Goal: Task Accomplishment & Management: Use online tool/utility

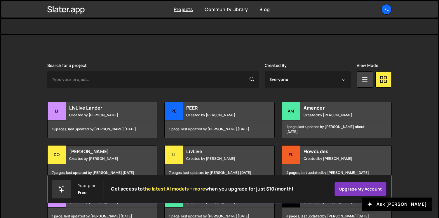
scroll to position [138, 0]
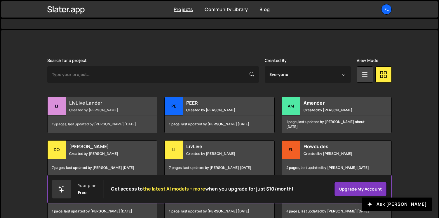
click at [82, 104] on h2 "LivLive Lander" at bounding box center [104, 103] width 70 height 6
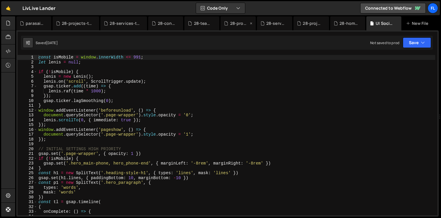
click at [235, 27] on div "28-process.js" at bounding box center [238, 23] width 35 height 14
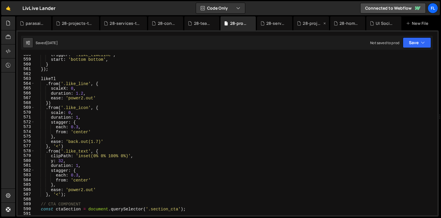
click at [309, 24] on div "28-projects.js" at bounding box center [312, 23] width 19 height 6
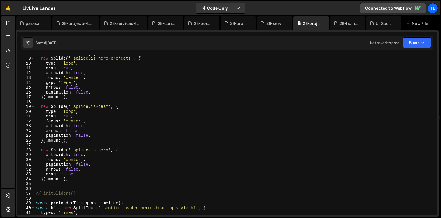
scroll to position [41, 0]
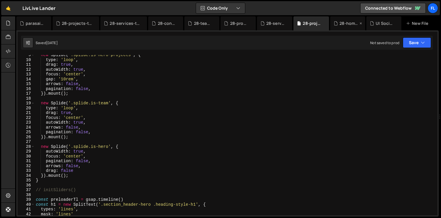
click at [340, 26] on div "28-home.js" at bounding box center [349, 23] width 19 height 6
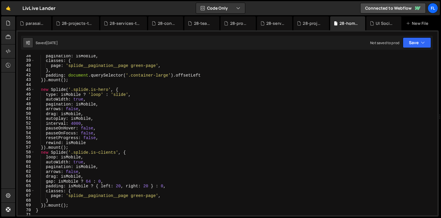
scroll to position [207, 0]
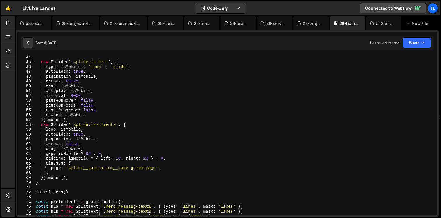
click at [134, 126] on div "new Splide ( '.splide.is-hero' , { type : isMobile ? 'loop' : 'slide' , autoWid…" at bounding box center [235, 140] width 401 height 170
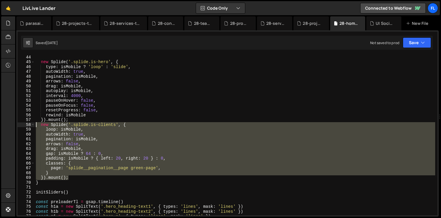
drag, startPoint x: 76, startPoint y: 179, endPoint x: 37, endPoint y: 124, distance: 67.1
click at [37, 124] on div "new Splide ( '.splide.is-hero' , { type : isMobile ? 'loop' : 'slide' , autoWid…" at bounding box center [235, 140] width 401 height 170
type textarea "new Splide('.splide.is-clients', { loop: isMobile,"
click at [311, 22] on div "28-projects.js" at bounding box center [312, 23] width 19 height 6
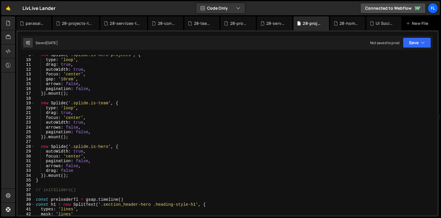
scroll to position [53, 0]
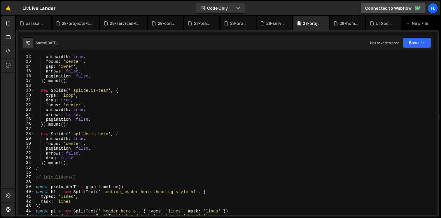
type textarea "}"
click at [43, 169] on div "autoWidth : true , focus : 'center' , gap : '10rem' , arrows : false , paginati…" at bounding box center [235, 139] width 401 height 170
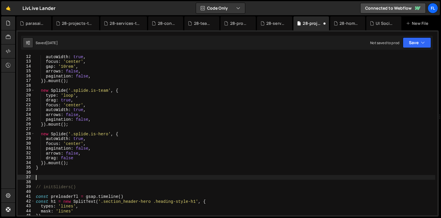
paste textarea "}).mount();"
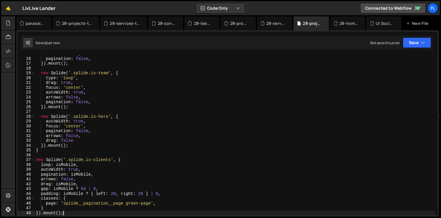
type textarea "}).mount();"
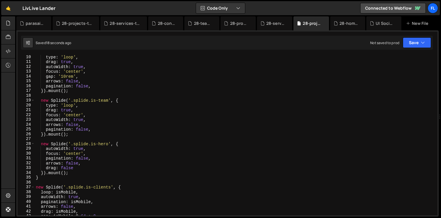
scroll to position [0, 0]
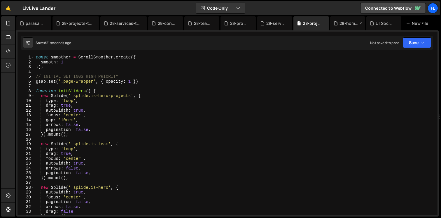
click at [347, 24] on div "28-home.js" at bounding box center [349, 23] width 19 height 6
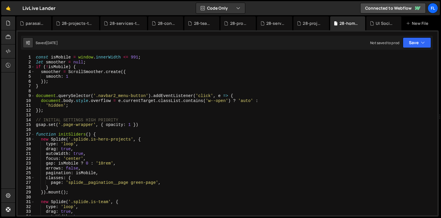
click at [47, 82] on div "const isMobile = window . innerWidth <= 991 ; let smoother = null ; if ( ! isMo…" at bounding box center [235, 140] width 401 height 170
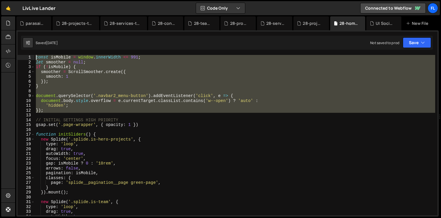
drag, startPoint x: 48, startPoint y: 114, endPoint x: 0, endPoint y: 20, distance: 104.8
click at [0, 20] on div "Hold on a sec... Are you certain you wish to leave this page? Any changes you'v…" at bounding box center [220, 109] width 441 height 218
type textarea "const isMobile = window.innerWidth <= 991; let smoother = null;"
click at [307, 22] on div "28-projects.js" at bounding box center [312, 23] width 19 height 6
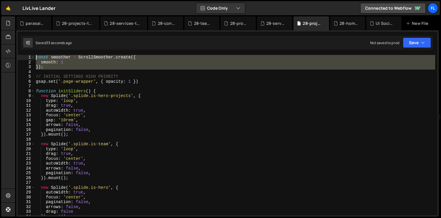
drag, startPoint x: 48, startPoint y: 70, endPoint x: 15, endPoint y: 27, distance: 54.2
click at [15, 27] on div "Files New File Javascript files 0 28-contact.js 0 0 28-home.js 0 0 28-process.j…" at bounding box center [228, 116] width 426 height 200
type textarea "const smoother = ScrollSmoother.create({ smooth: 1"
paste textarea
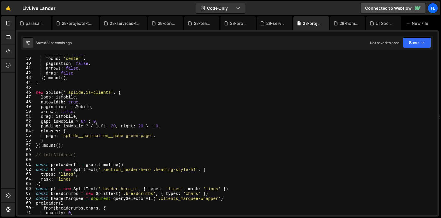
scroll to position [184, 0]
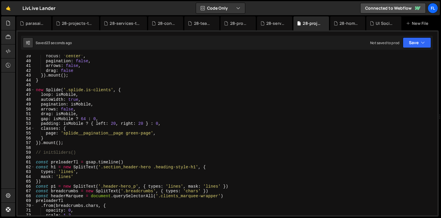
click at [76, 126] on div "focus : 'center' , pagination : false , arrows : false , drag : false }) . moun…" at bounding box center [235, 139] width 401 height 170
type textarea "classes: {"
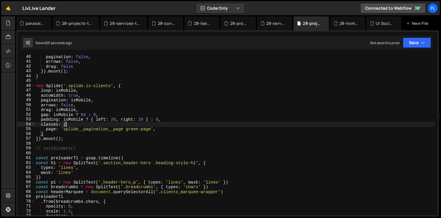
scroll to position [191, 0]
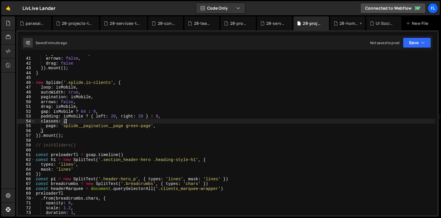
click at [344, 23] on div "28-home.js" at bounding box center [349, 23] width 19 height 6
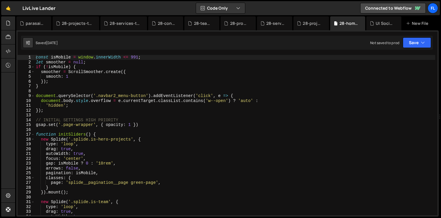
click at [227, 93] on div "const isMobile = window . innerWidth <= 991 ; let smoother = null ; if ( ! isMo…" at bounding box center [235, 140] width 401 height 170
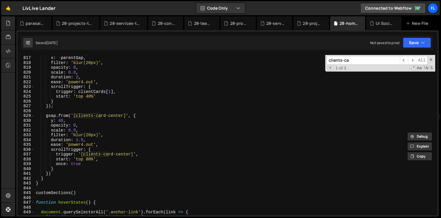
scroll to position [3930, 0]
type input "clients-ca"
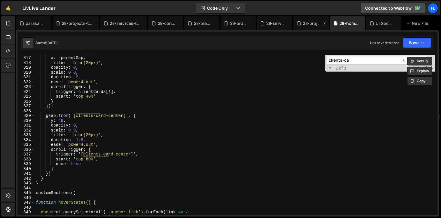
click at [301, 24] on icon at bounding box center [299, 23] width 4 height 6
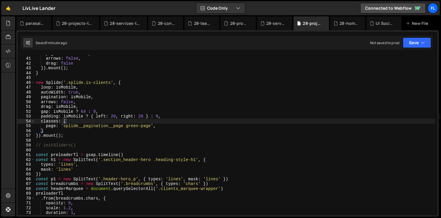
type textarea "page: 'splide__pagination__page green-page',"
click at [216, 124] on div "pagination : false , arrows : false , drag : false }) . mount ( ) ; } new Splid…" at bounding box center [235, 136] width 401 height 170
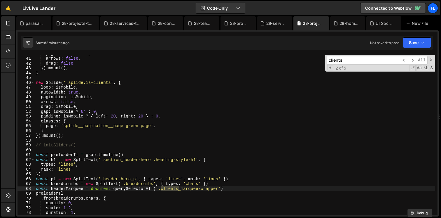
click at [356, 57] on input "clients" at bounding box center [363, 60] width 73 height 8
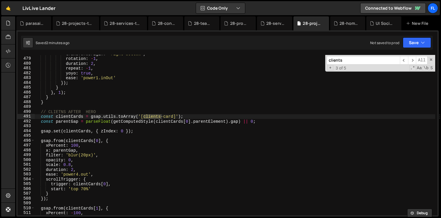
scroll to position [2307, 0]
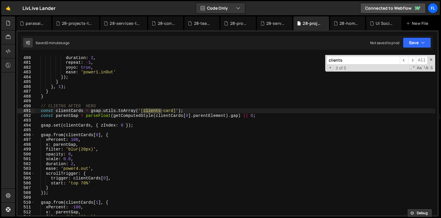
type input "clients"
click at [110, 108] on div "rotation : - 1 , duration : 2 , repeat : - 1 , yoyo : true , ease : 'power1.inO…" at bounding box center [235, 135] width 401 height 170
type textarea "// CLIETNS AFTER HERO"
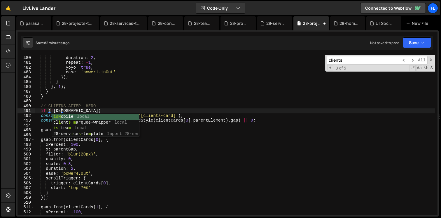
scroll to position [0, 1]
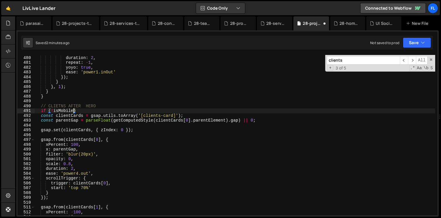
click at [100, 109] on div "rotation : - 1 , duration : 2 , repeat : - 1 , yoyo : true , ease : 'power1.inO…" at bounding box center [235, 135] width 401 height 170
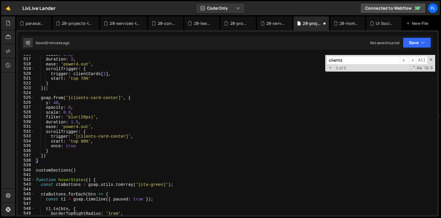
scroll to position [2489, 0]
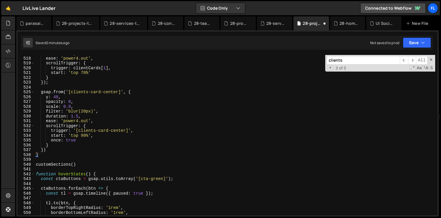
click at [136, 92] on div "duration : 2 , ease : 'power4.out' , scrollTrigger : { trigger : clientCards [ …" at bounding box center [235, 136] width 401 height 170
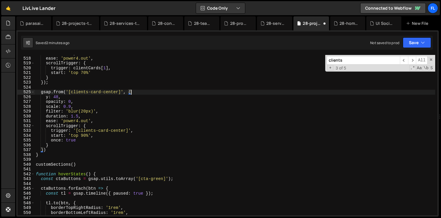
click at [51, 151] on div "duration : 2 , ease : 'power4.out' , scrollTrigger : { trigger : clientCards [ …" at bounding box center [235, 136] width 401 height 170
type textarea "})"
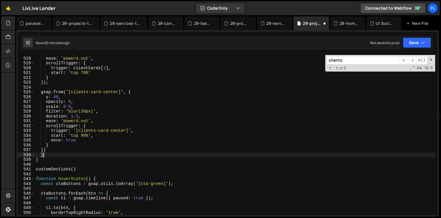
scroll to position [0, 0]
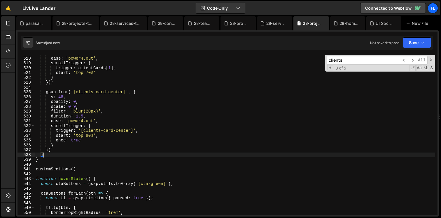
type textarea "}"
